Goal: Transaction & Acquisition: Purchase product/service

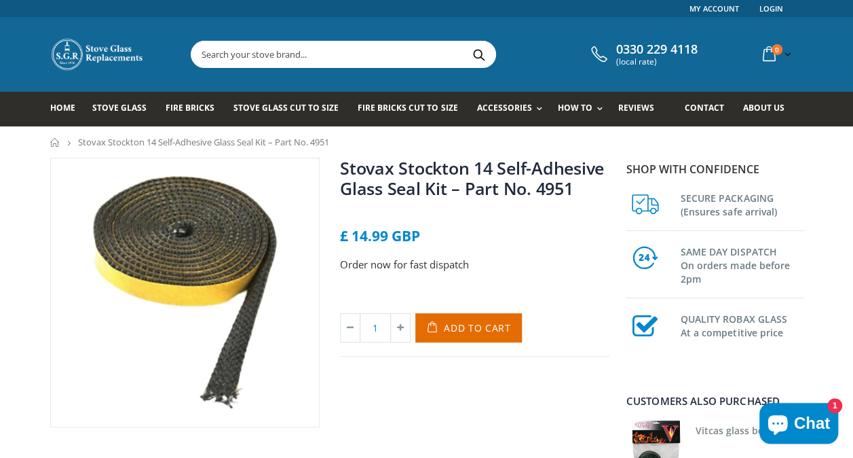
click at [467, 319] on button "Add to Cart" at bounding box center [468, 327] width 107 height 29
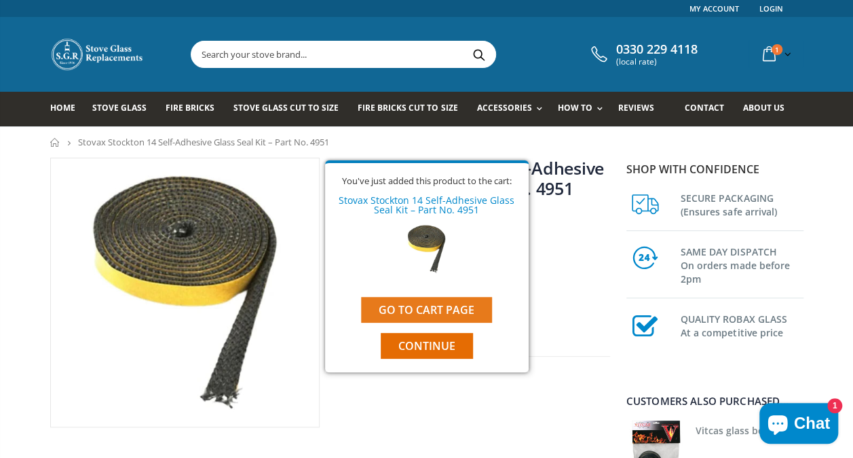
click at [462, 309] on link "Go to cart page" at bounding box center [426, 310] width 131 height 26
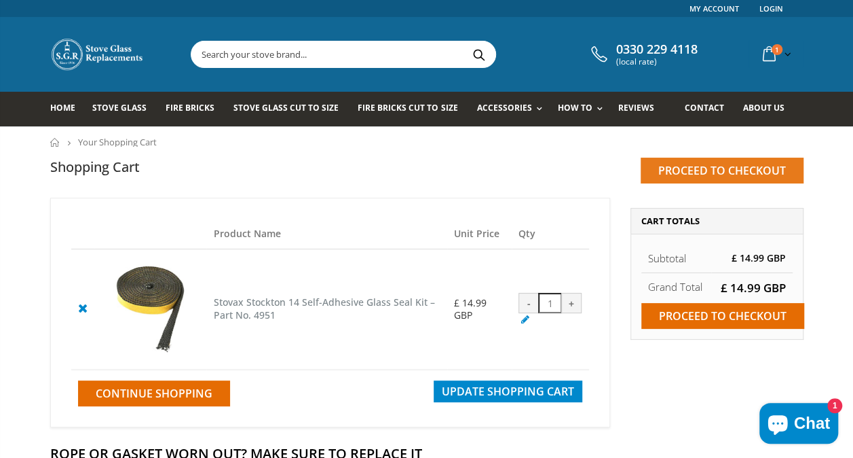
click at [733, 168] on input "Proceed to checkout" at bounding box center [722, 170] width 163 height 26
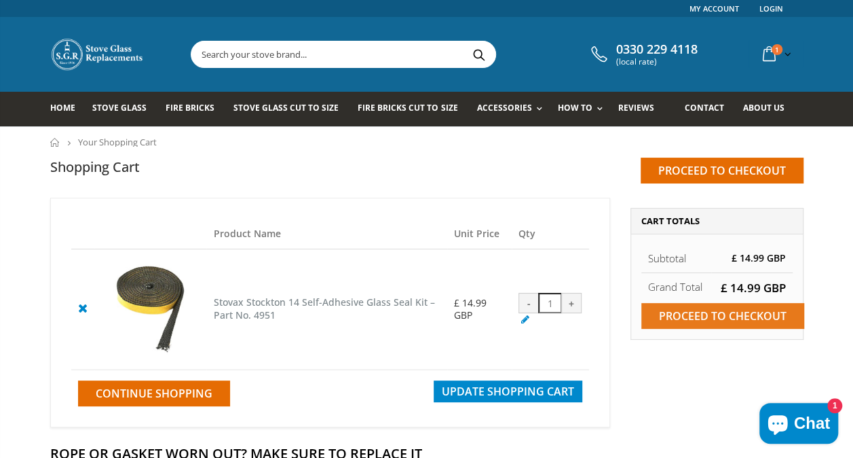
click at [689, 311] on input "Proceed to checkout" at bounding box center [722, 316] width 163 height 26
